Goal: Navigation & Orientation: Find specific page/section

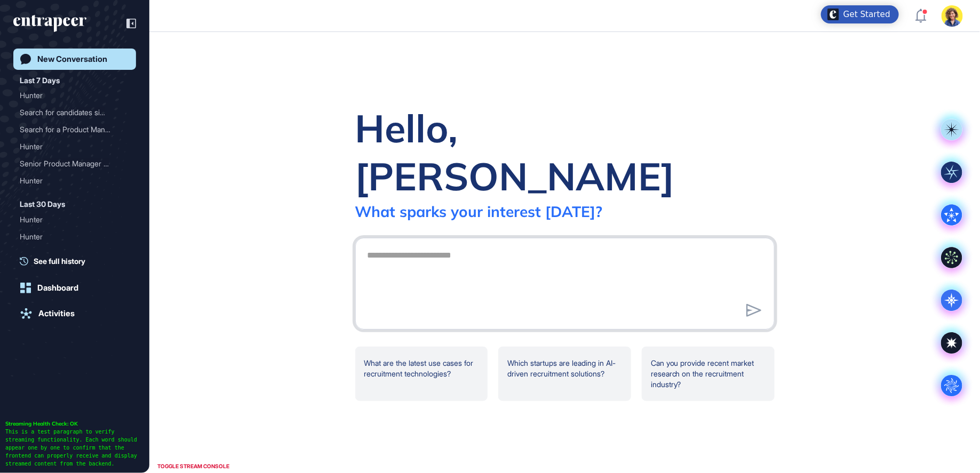
scroll to position [473, 980]
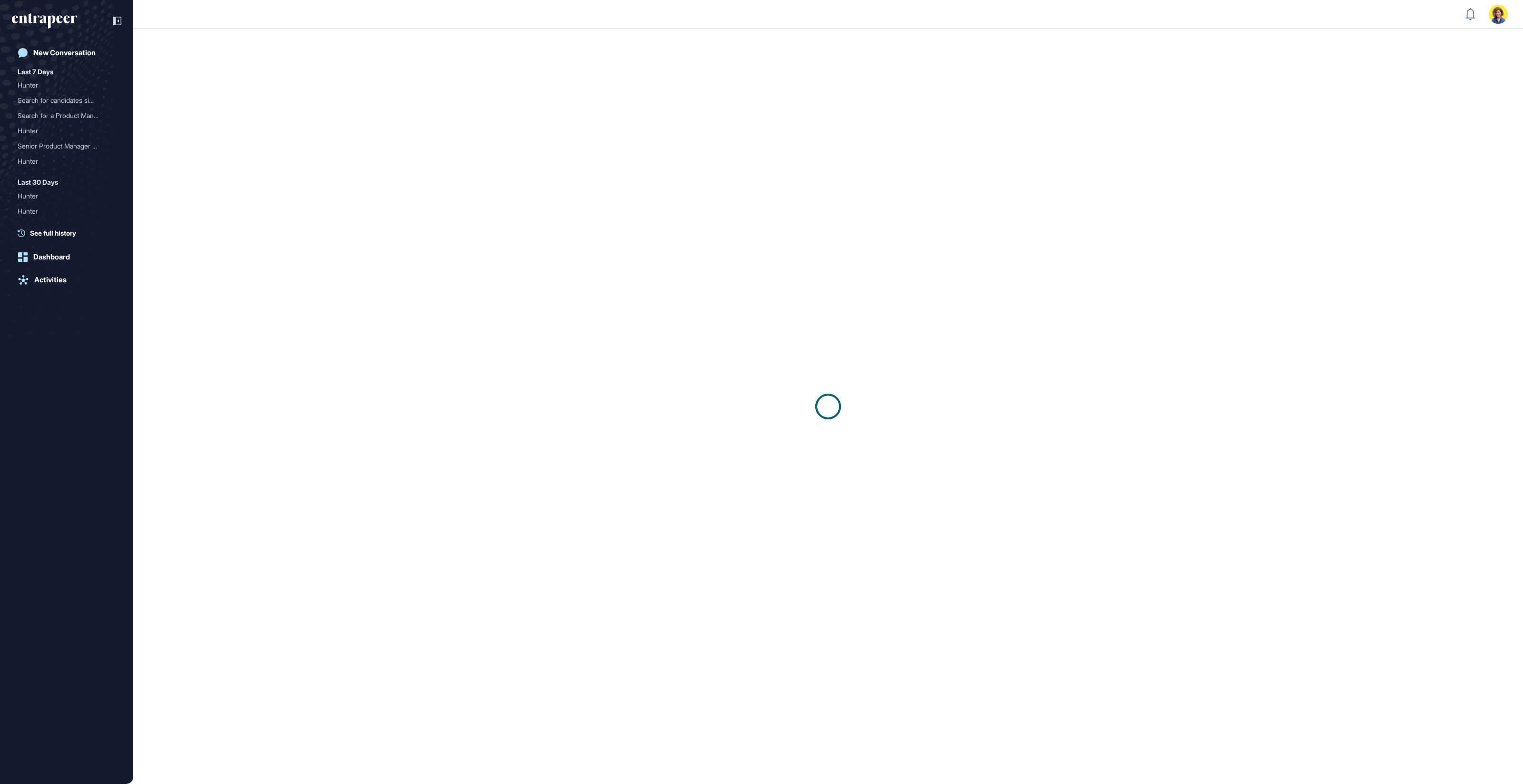
scroll to position [1, 1]
